Goal: Information Seeking & Learning: Check status

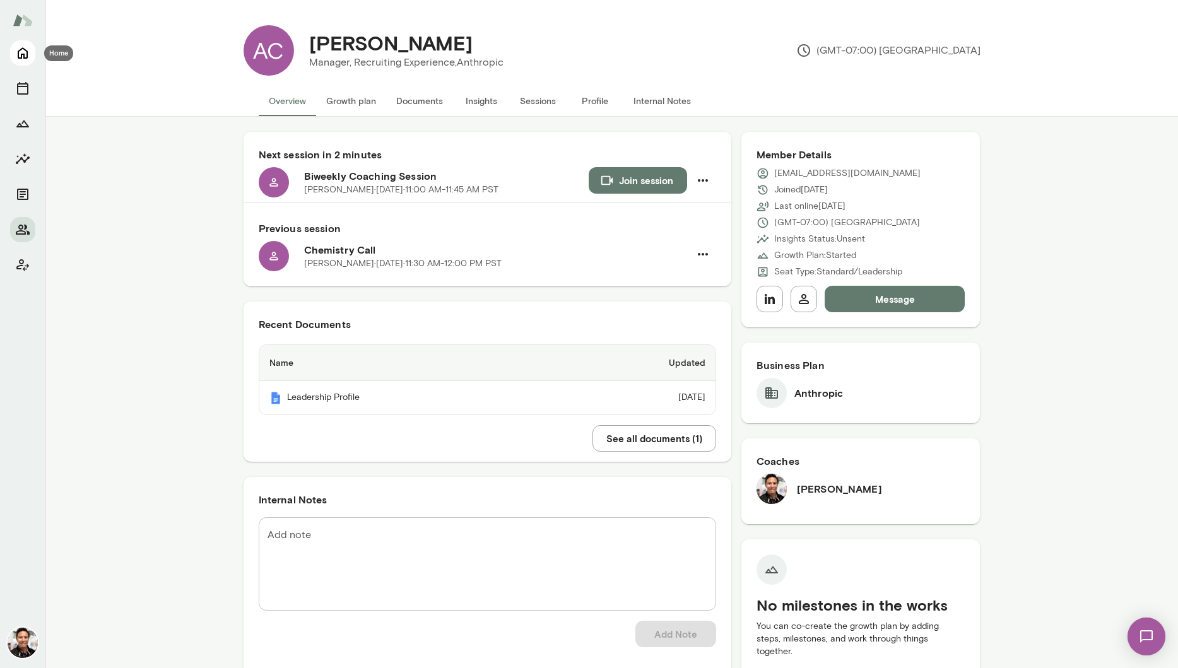
click at [18, 54] on icon "Home" at bounding box center [23, 53] width 10 height 11
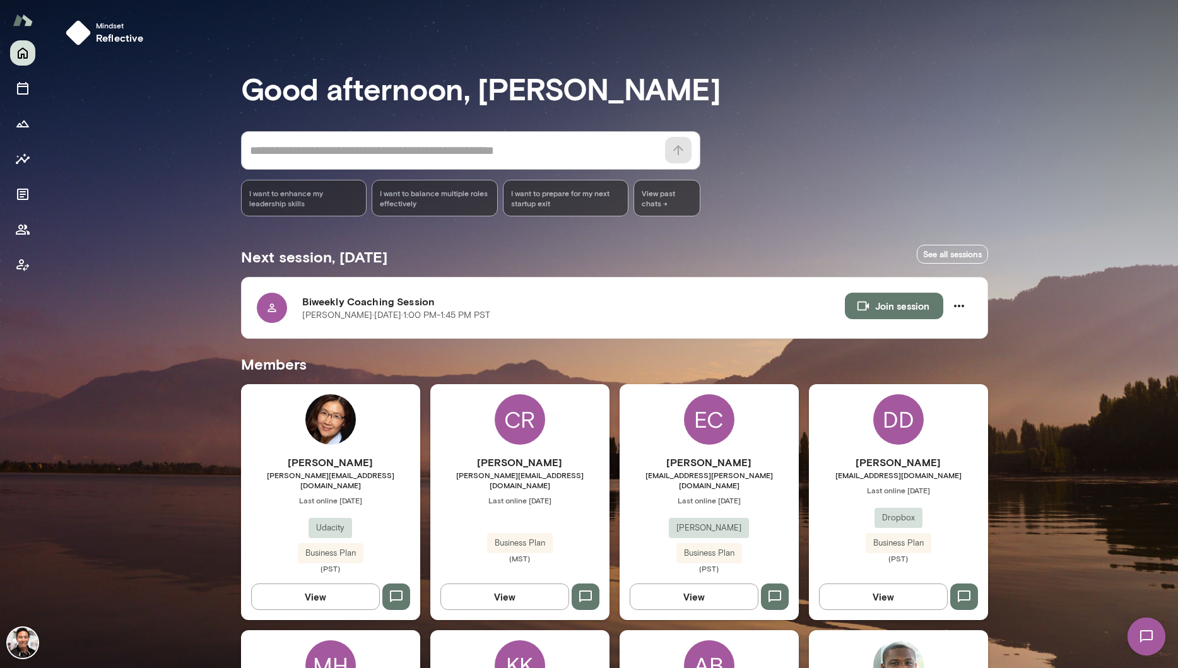
scroll to position [1861, 0]
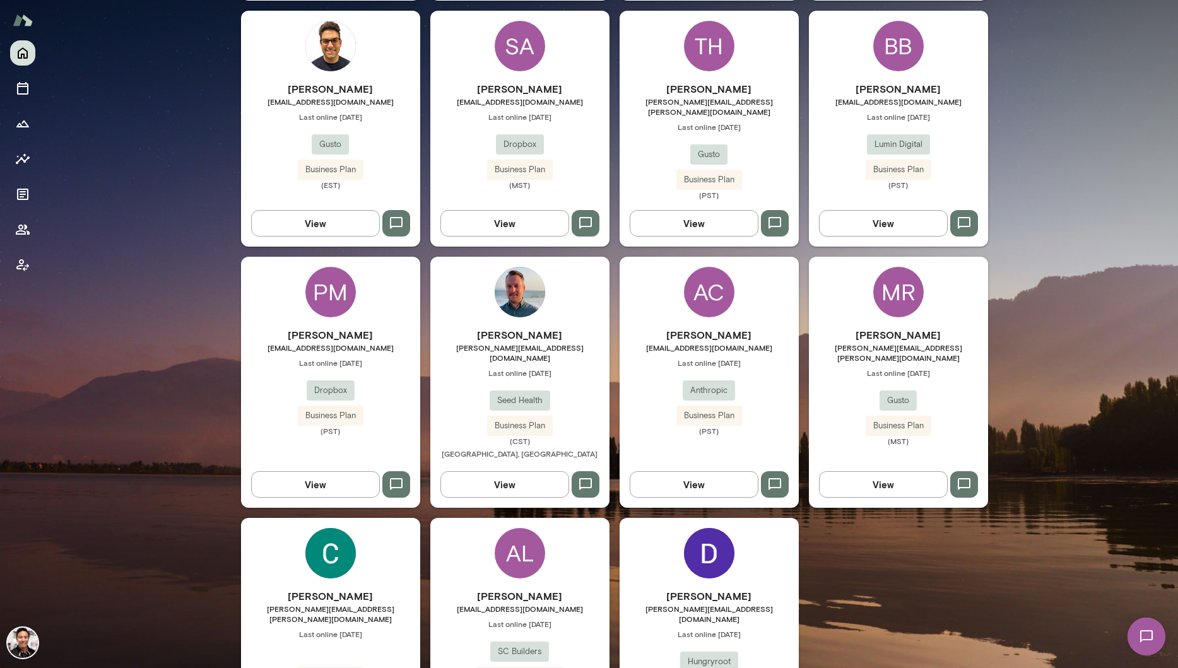
click at [519, 528] on div "AL" at bounding box center [519, 553] width 50 height 50
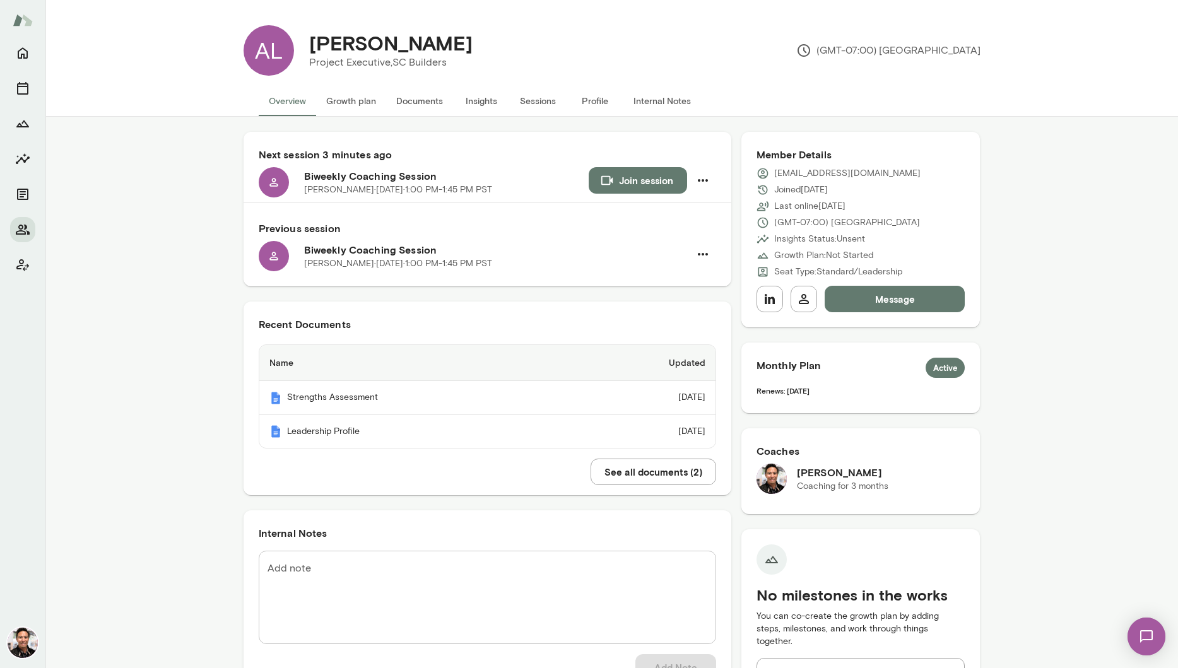
click at [476, 100] on button "Insights" at bounding box center [481, 101] width 57 height 30
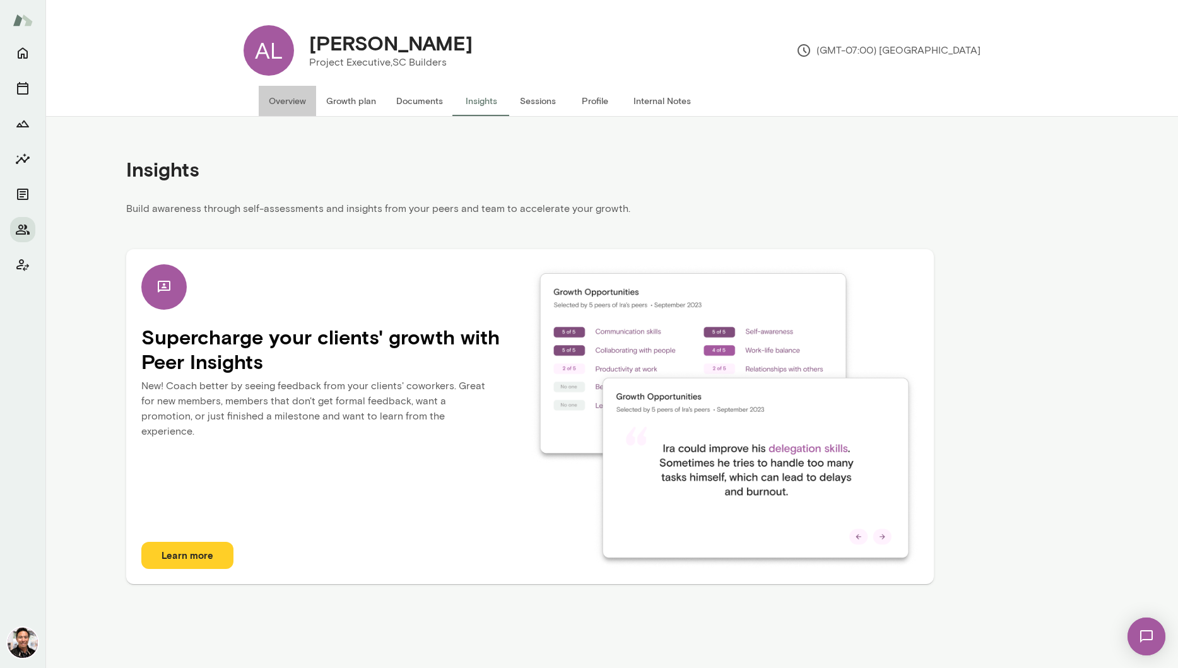
click at [287, 95] on button "Overview" at bounding box center [287, 101] width 57 height 30
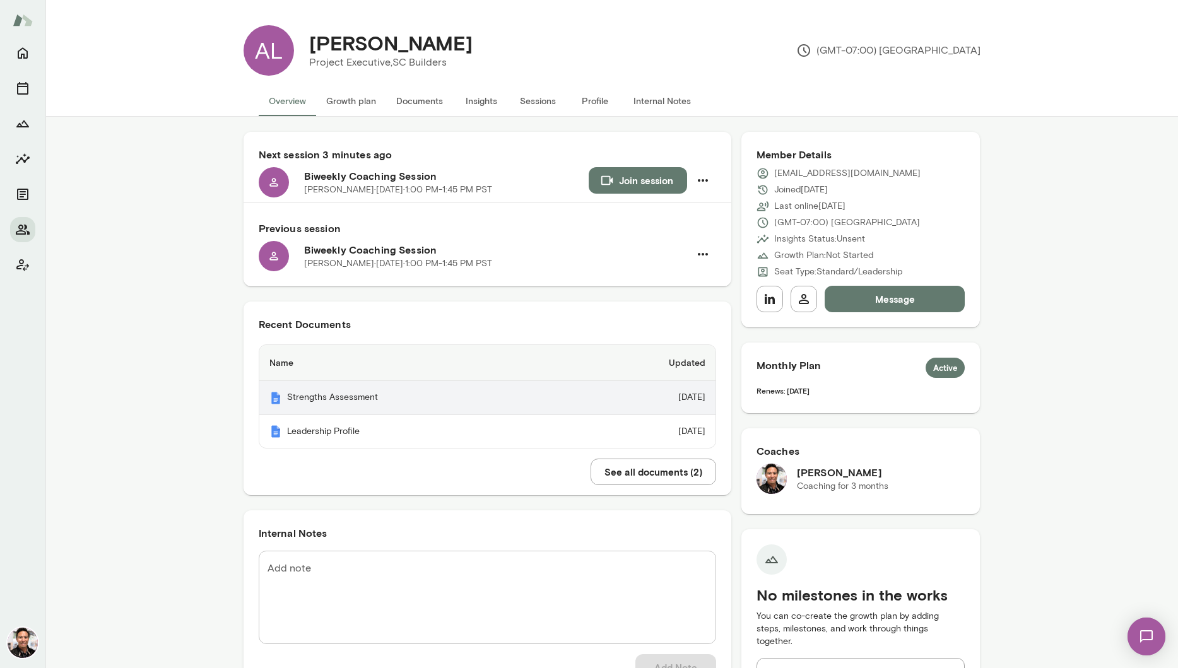
click at [392, 389] on th "Strengths Assessment" at bounding box center [417, 398] width 317 height 34
